Goal: Transaction & Acquisition: Purchase product/service

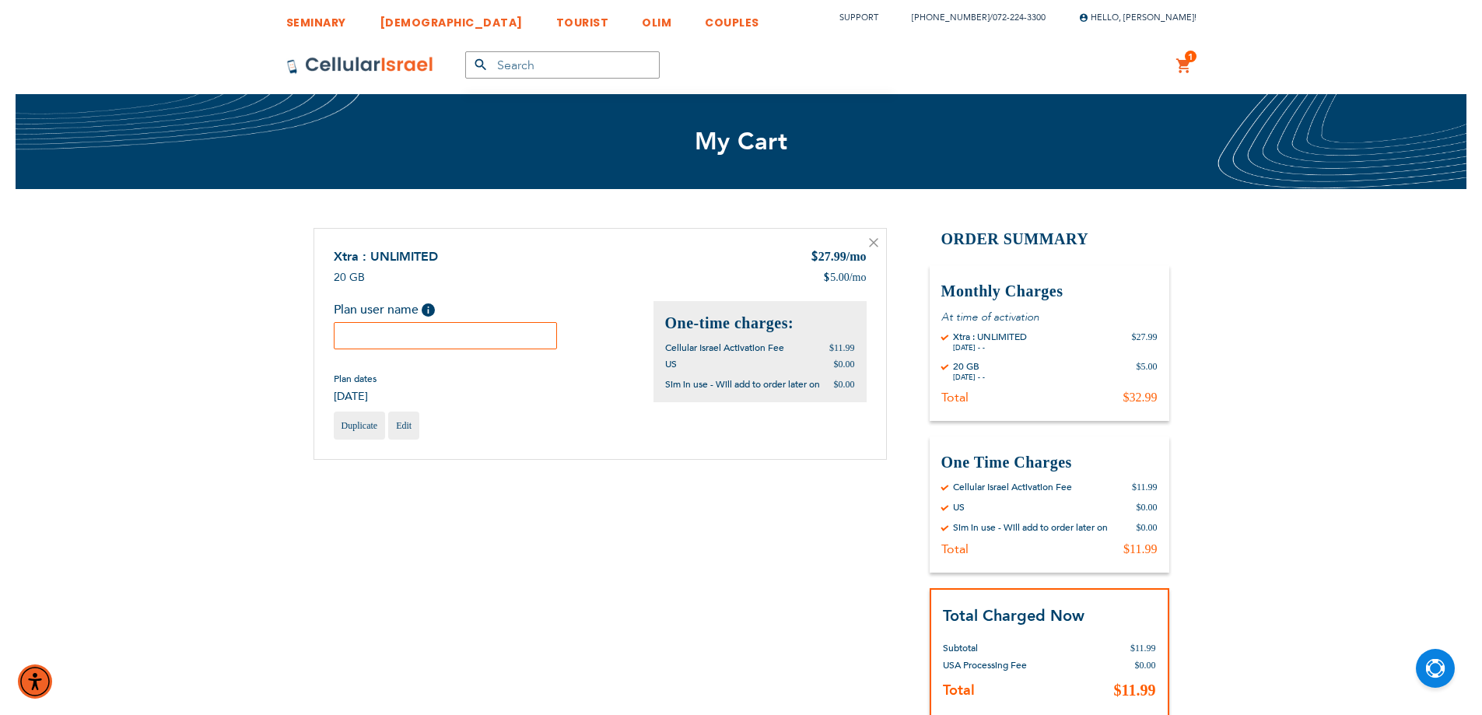
click at [418, 342] on input "text" at bounding box center [446, 335] width 224 height 27
paste input "Goldy"
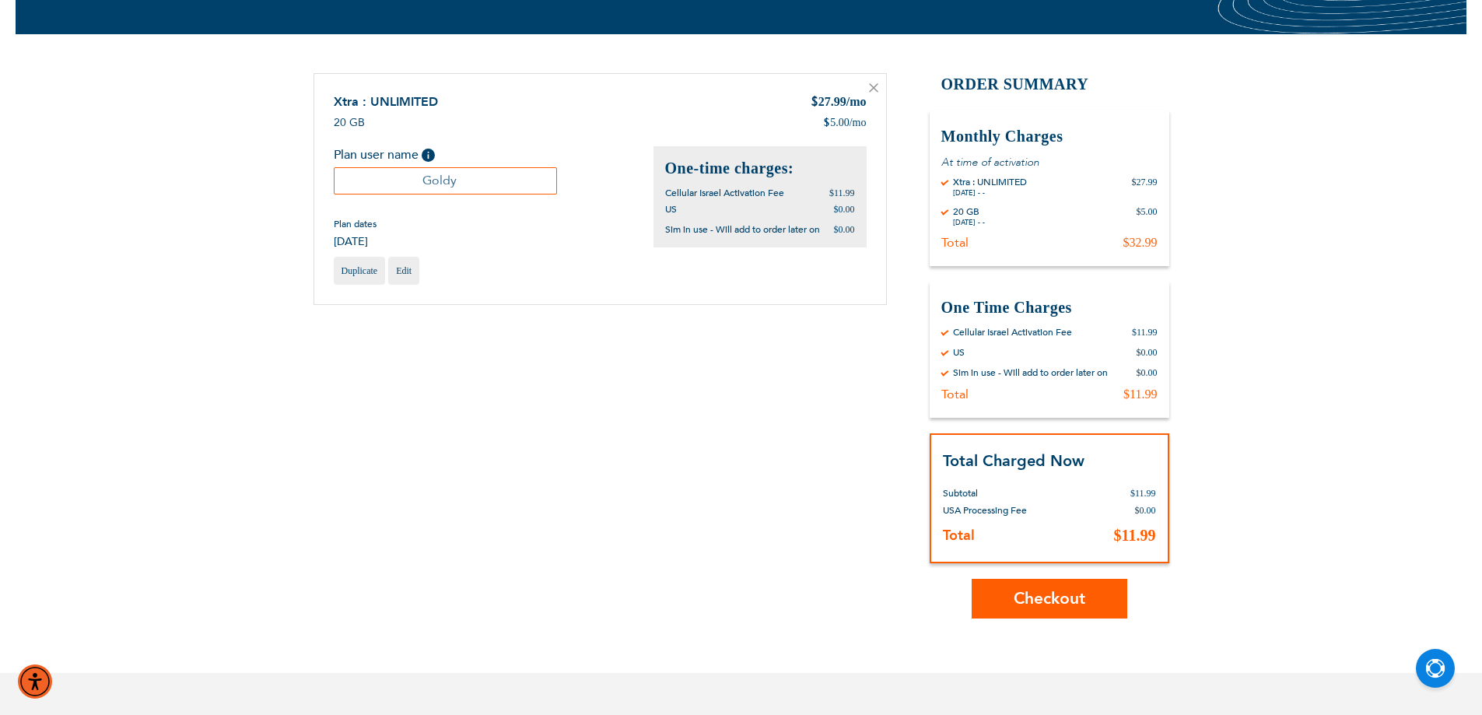
scroll to position [156, 0]
type input "Goldy"
click at [1044, 593] on span "Checkout" at bounding box center [1049, 597] width 72 height 23
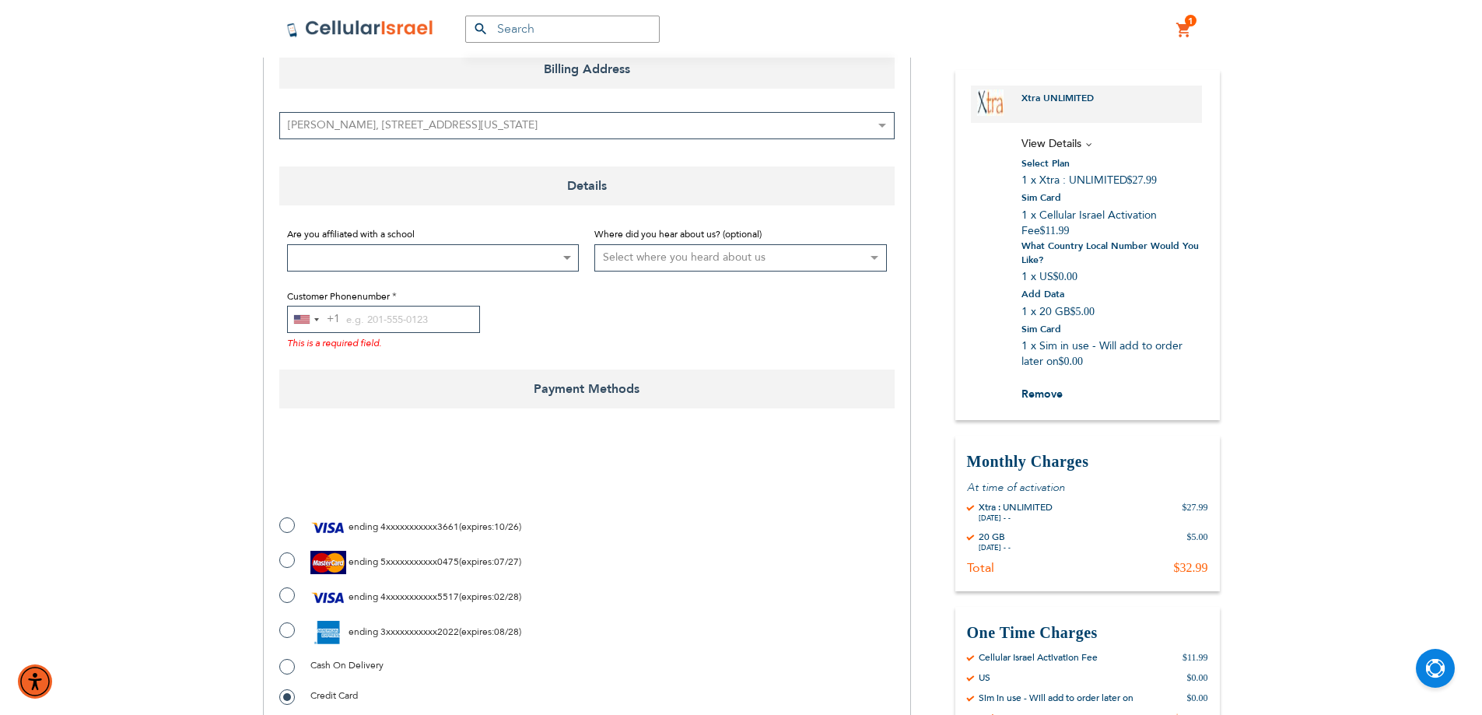
scroll to position [233, 0]
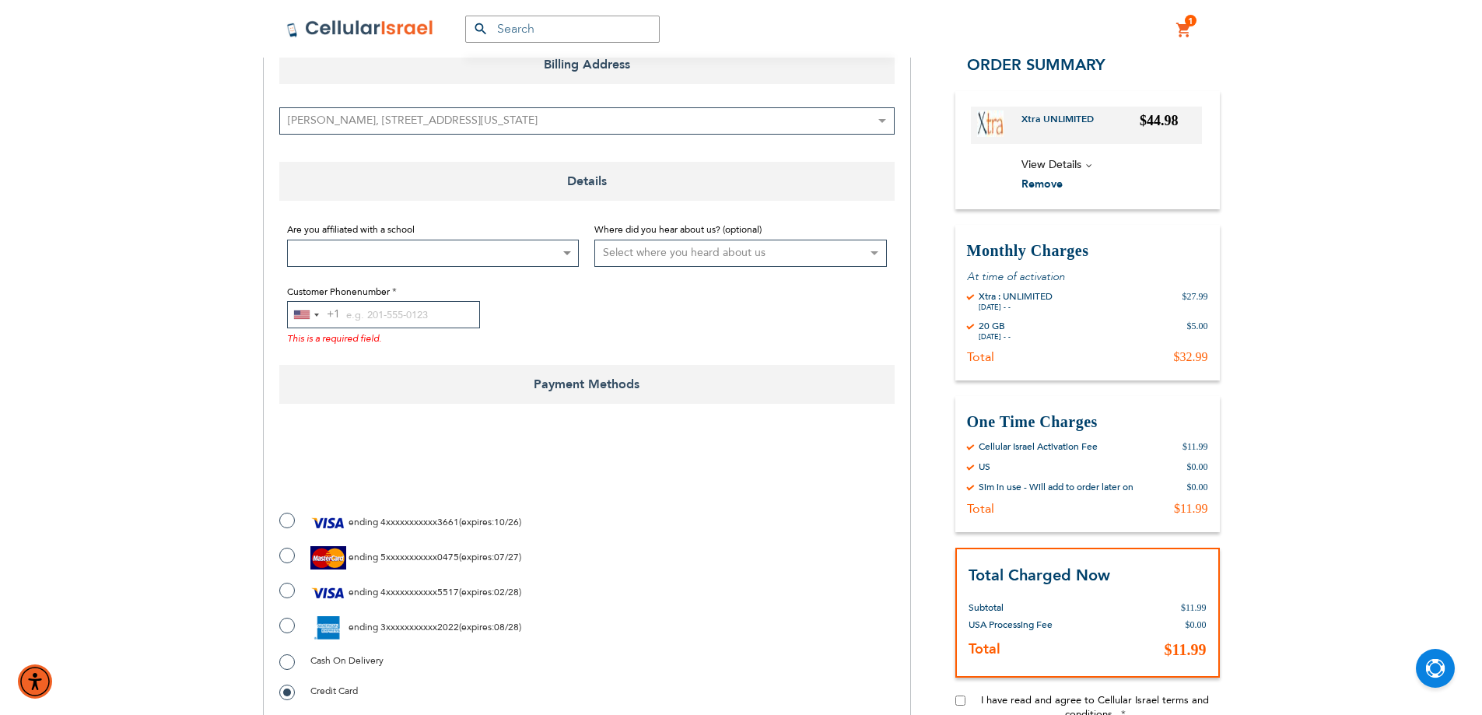
click at [408, 296] on div "Customer Phonenumber [GEOGRAPHIC_DATA] +1 +1 244 results found [GEOGRAPHIC_DATA…" at bounding box center [433, 313] width 292 height 63
click at [413, 318] on input "Customer Phonenumber" at bounding box center [383, 314] width 193 height 27
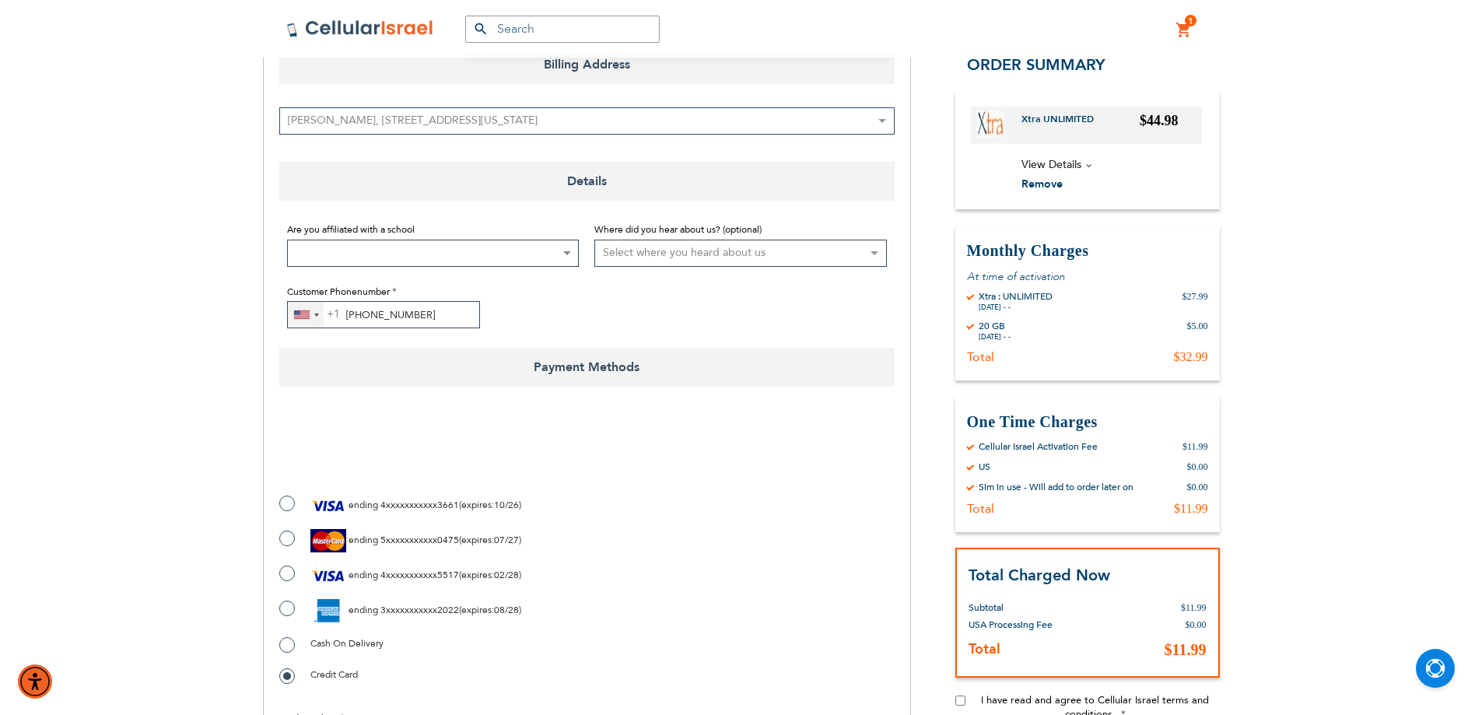
type input "[PHONE_NUMBER]"
click at [303, 314] on div "[GEOGRAPHIC_DATA] +1" at bounding box center [302, 314] width 16 height 9
type input "972"
click at [370, 375] on span "+972" at bounding box center [361, 373] width 26 height 19
checkbox input "true"
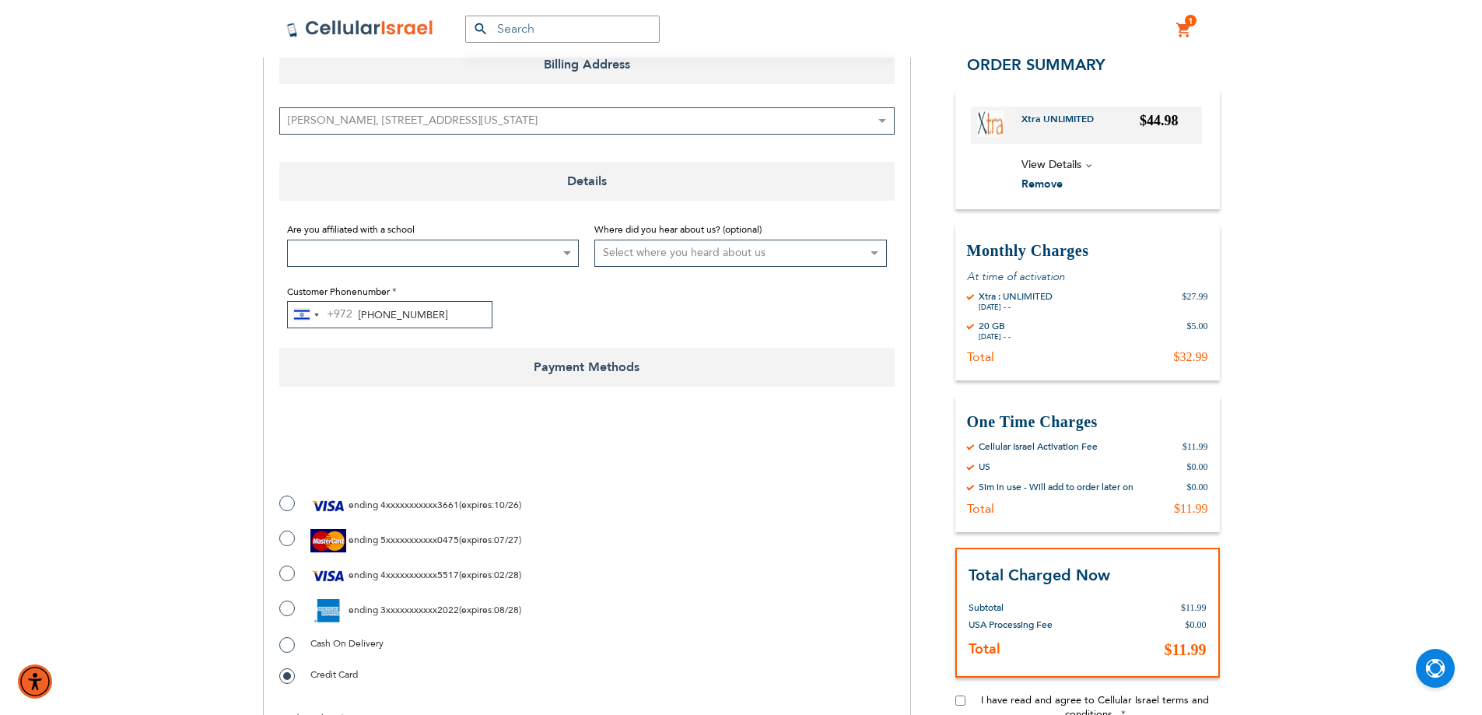
click at [469, 618] on label "ending 3xxxxxxxxxxx2022 ( expires : 08/28 )" at bounding box center [400, 610] width 242 height 23
radio input "true"
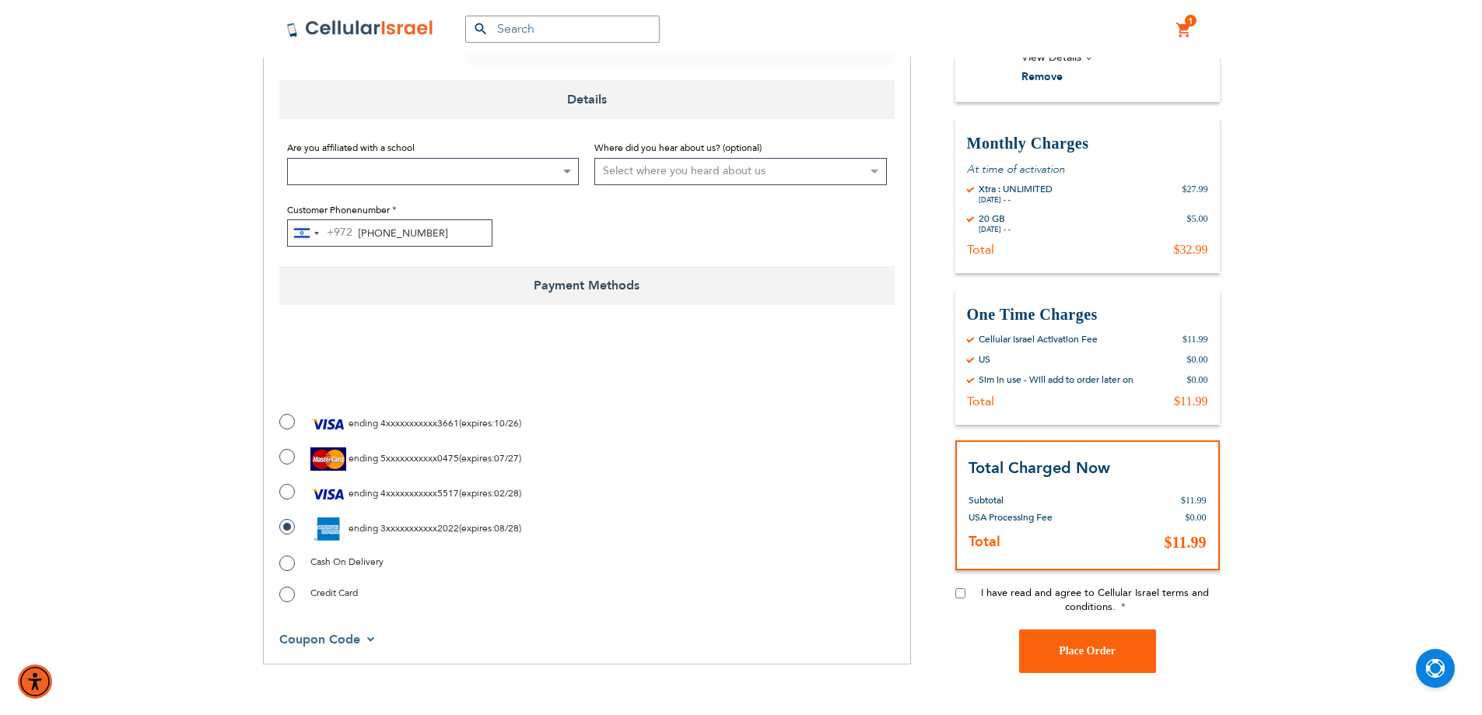
scroll to position [389, 0]
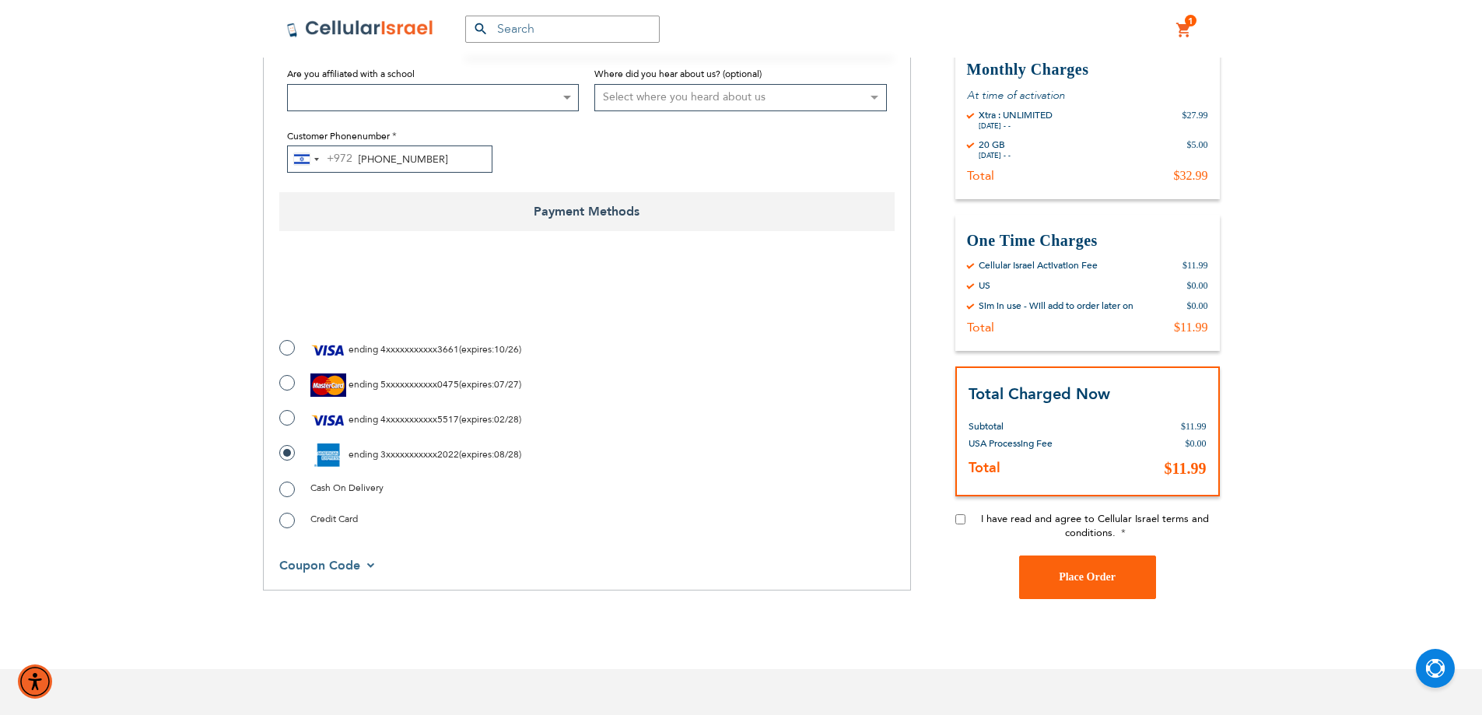
click at [957, 518] on input "I have read and agree to Cellular Israel terms and conditions." at bounding box center [960, 519] width 10 height 10
checkbox input "true"
click at [1092, 581] on span "Place Order" at bounding box center [1087, 577] width 57 height 12
